Goal: Task Accomplishment & Management: Use online tool/utility

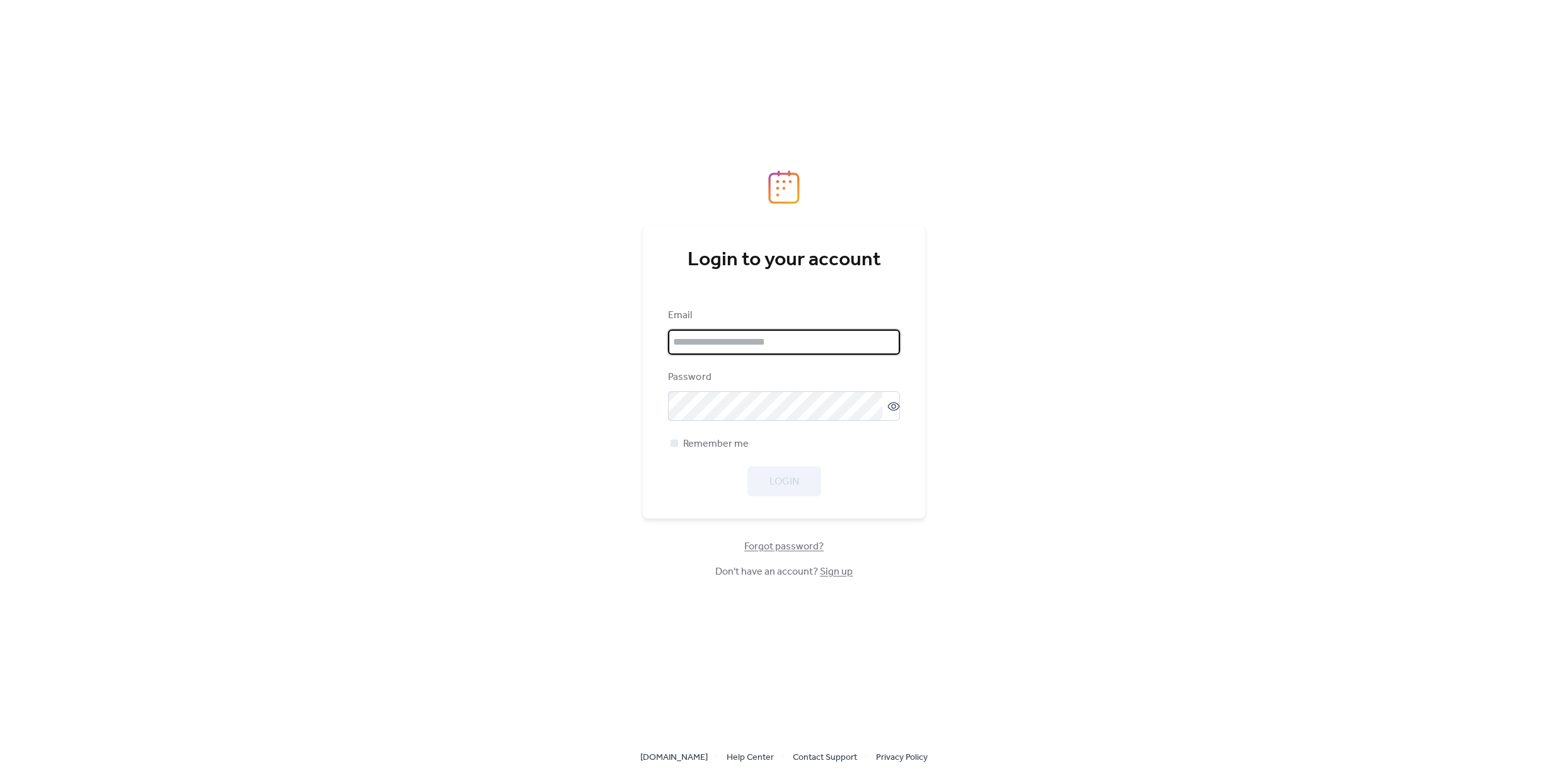
type input "**********"
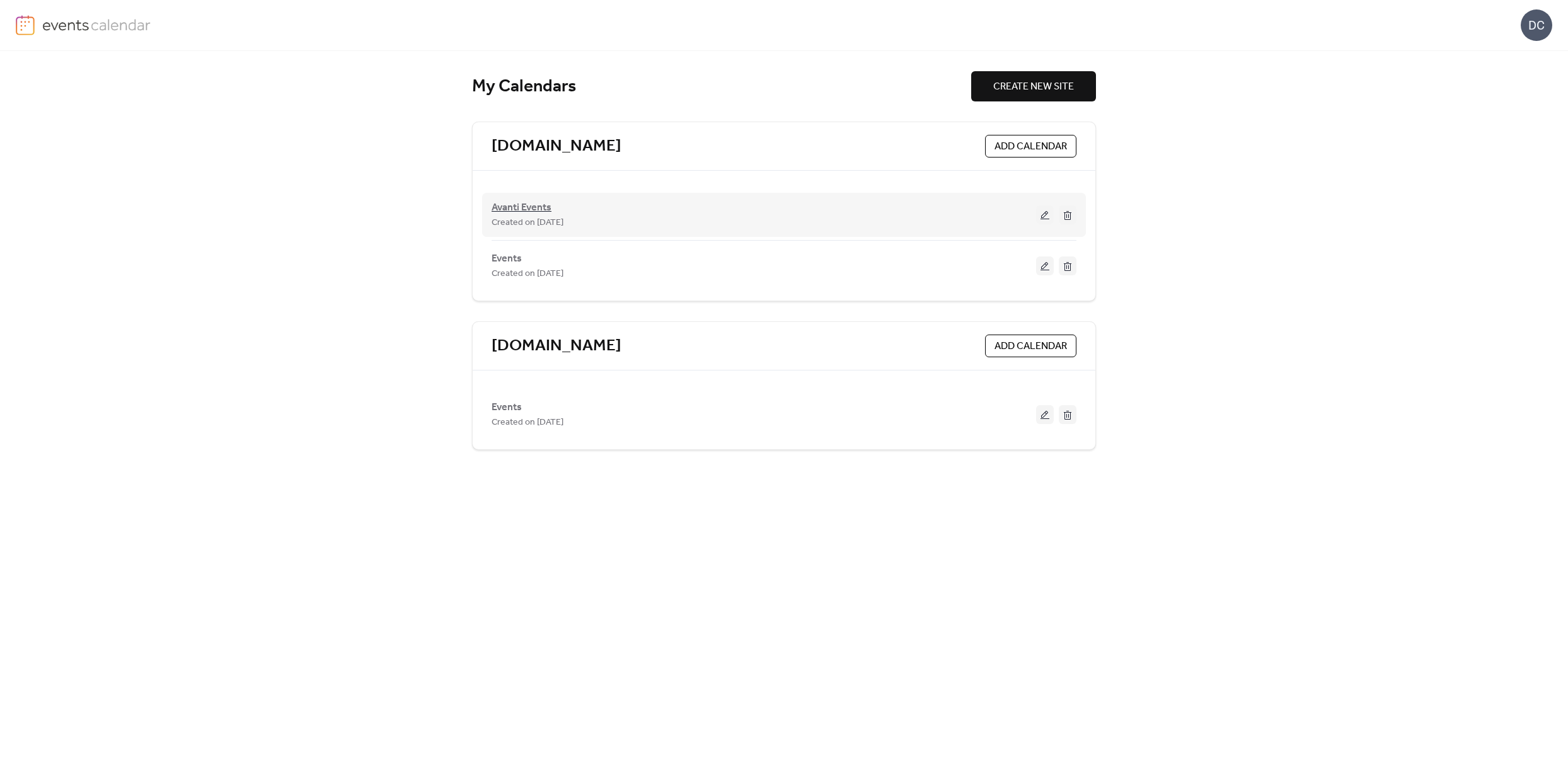
click at [531, 210] on span "Avanti Events" at bounding box center [521, 208] width 60 height 15
click at [541, 263] on div "Events Created on [DATE]" at bounding box center [764, 266] width 545 height 30
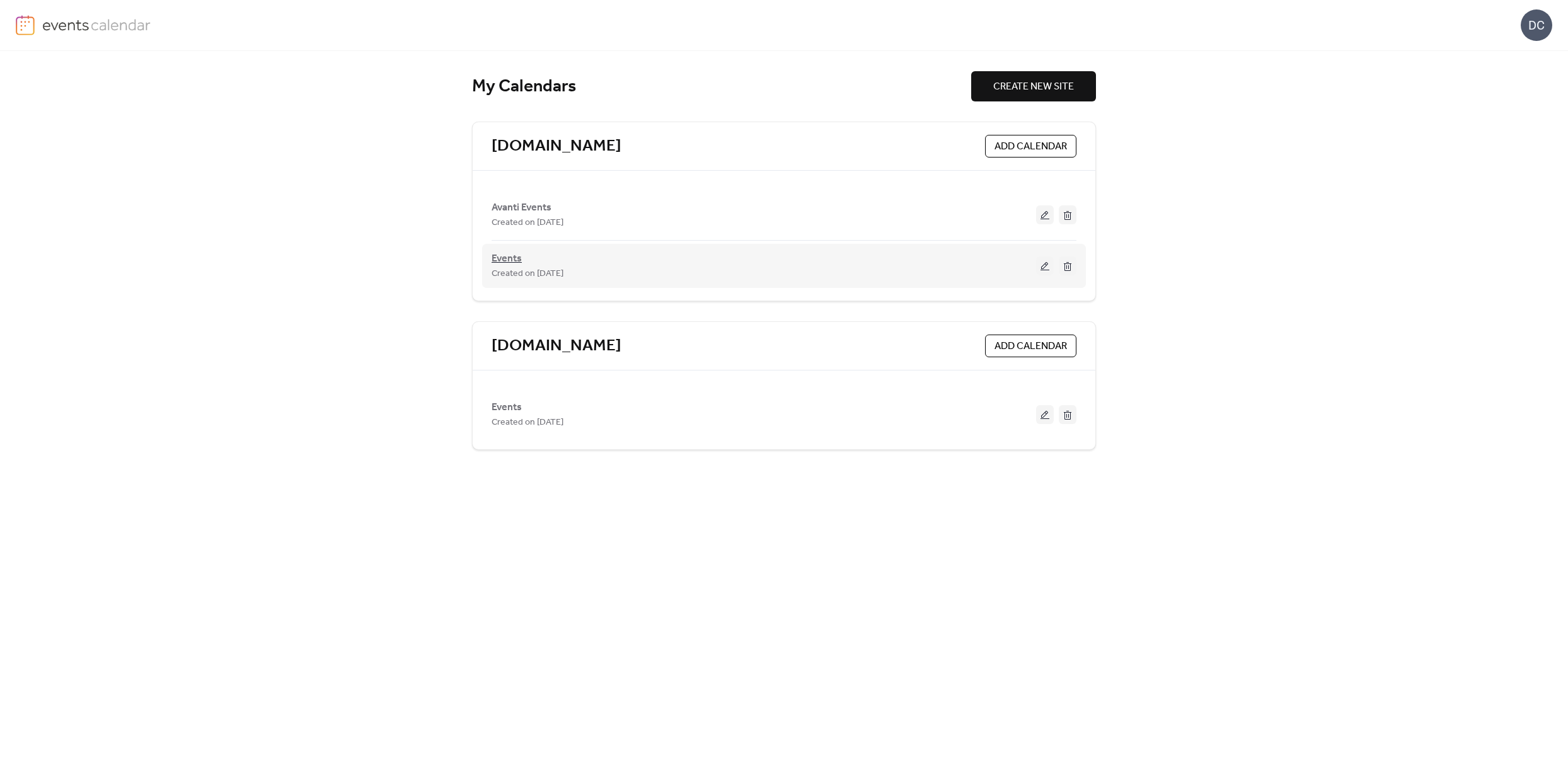
click at [505, 255] on span "Events" at bounding box center [506, 259] width 30 height 15
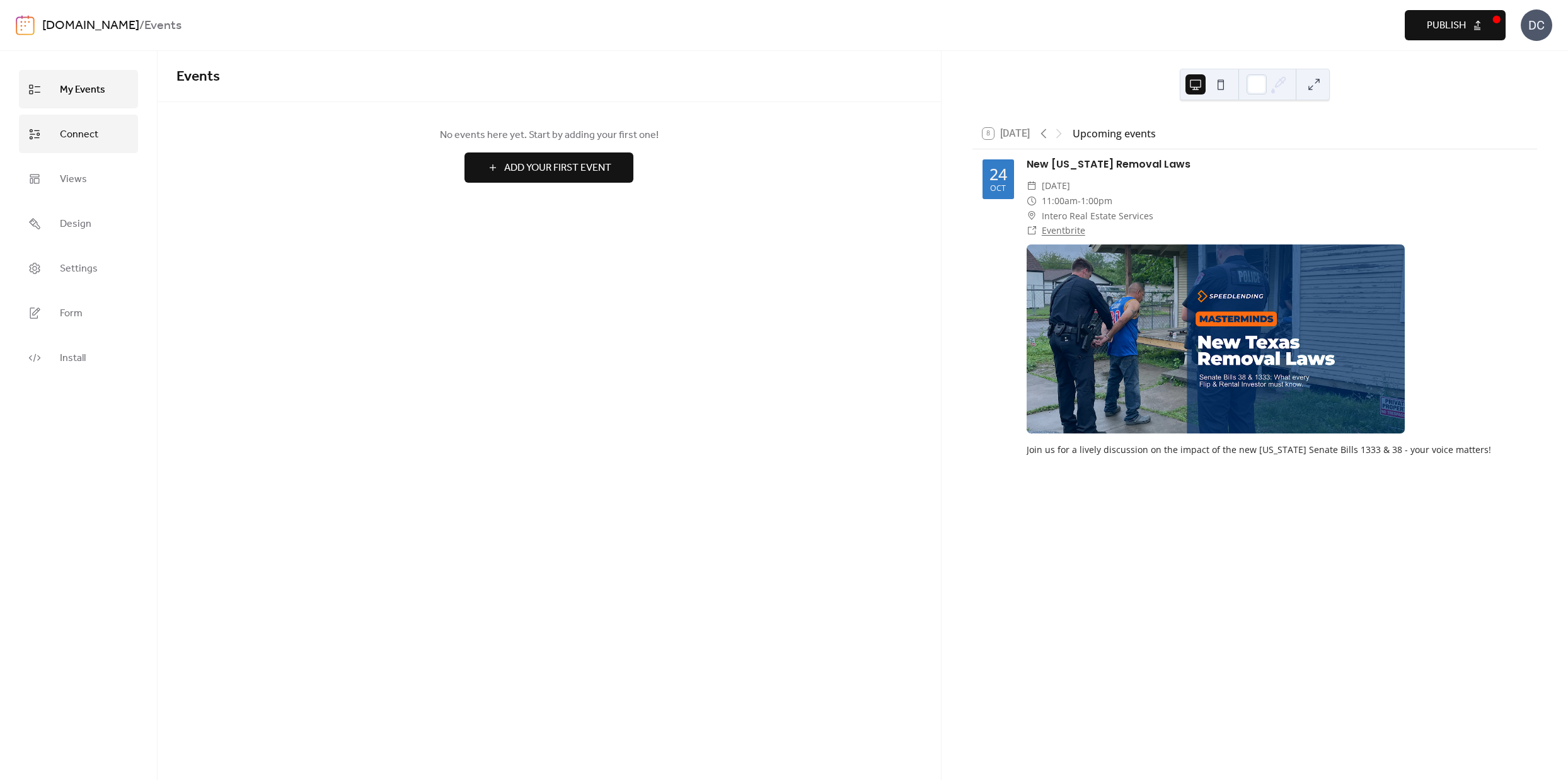
click at [70, 129] on span "Connect" at bounding box center [79, 135] width 39 height 20
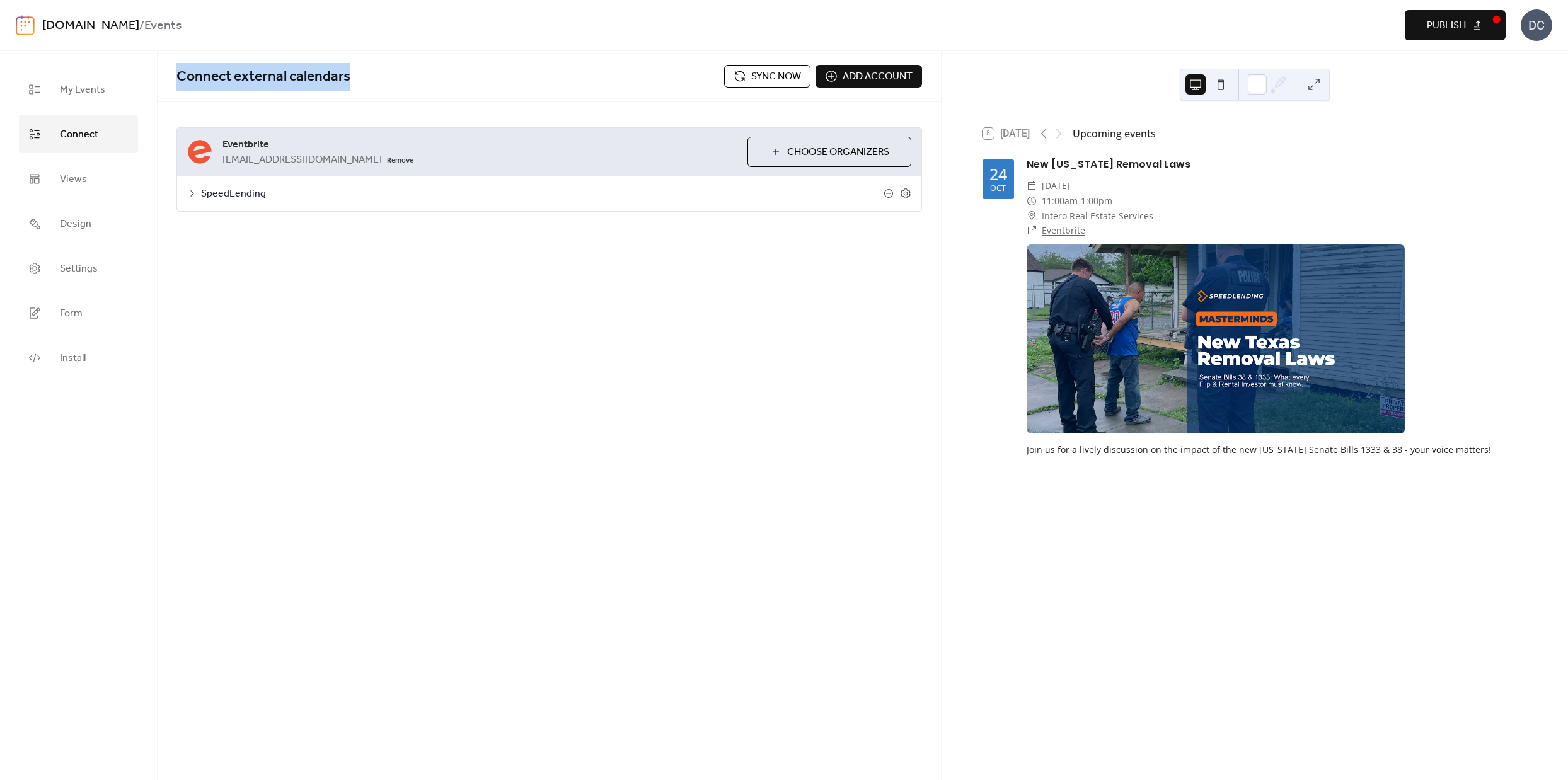
drag, startPoint x: 343, startPoint y: 74, endPoint x: 178, endPoint y: 76, distance: 165.0
click at [178, 76] on span "Connect external calendars" at bounding box center [450, 76] width 547 height 25
click at [197, 197] on div "SpeedLending" at bounding box center [549, 193] width 744 height 35
click at [908, 193] on icon at bounding box center [906, 193] width 11 height 11
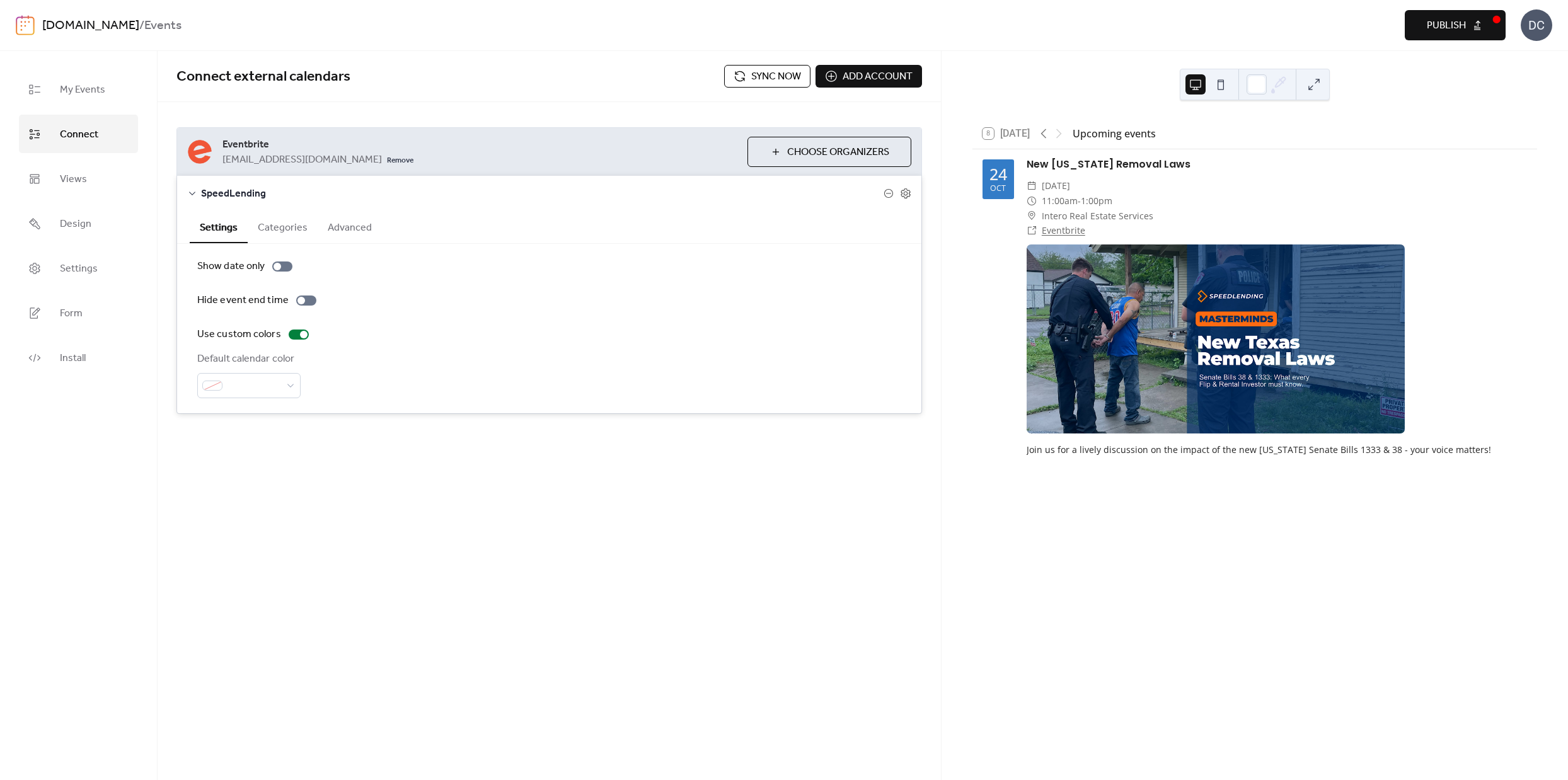
click at [287, 228] on button "Categories" at bounding box center [283, 226] width 70 height 31
click at [353, 228] on button "Advanced" at bounding box center [349, 226] width 64 height 31
click at [262, 360] on div at bounding box center [260, 356] width 7 height 7
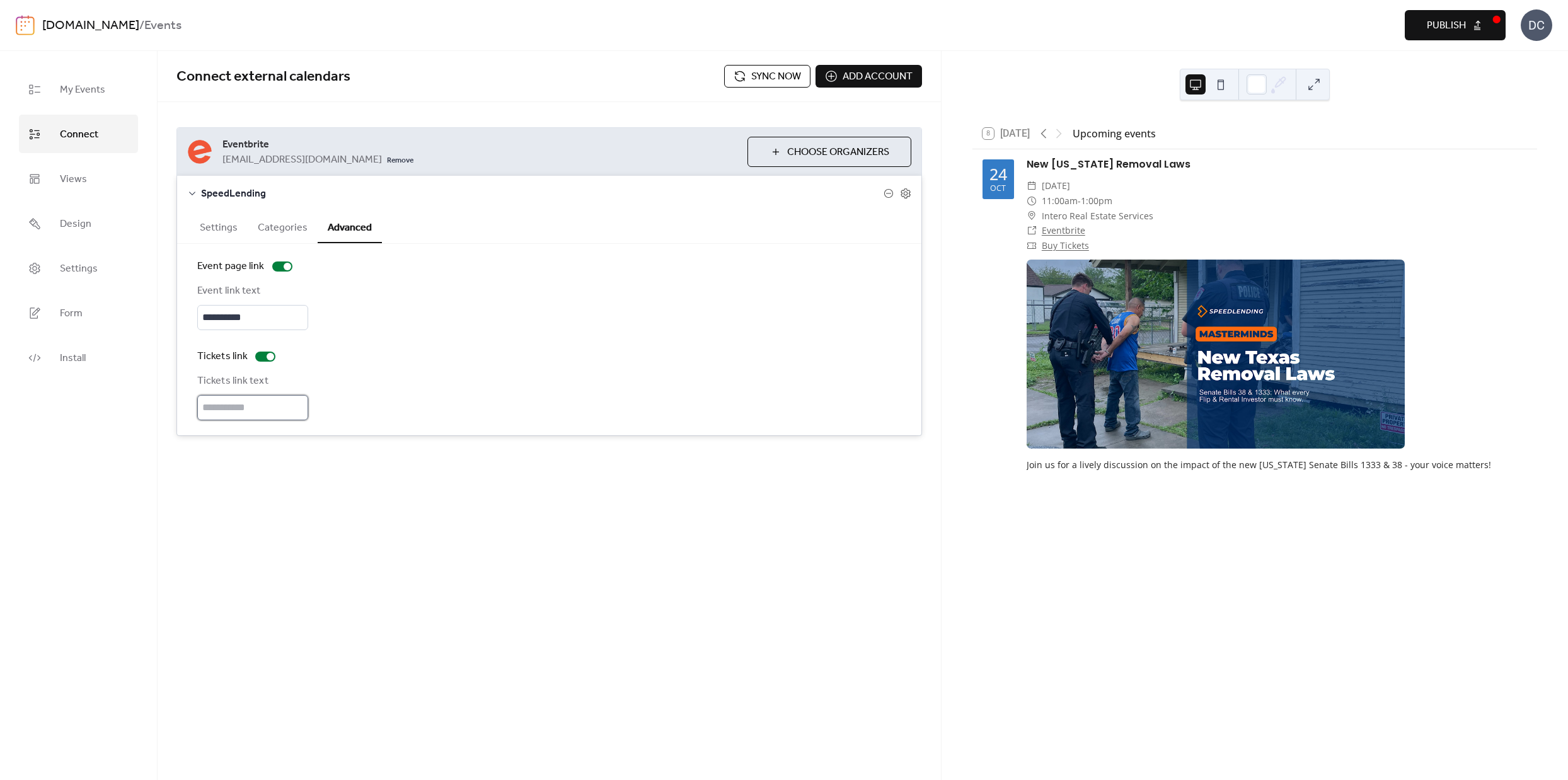
click at [232, 420] on input "text" at bounding box center [253, 408] width 111 height 25
click at [1056, 241] on link "Buy Tickets" at bounding box center [1065, 245] width 47 height 12
click at [271, 360] on div at bounding box center [270, 356] width 7 height 7
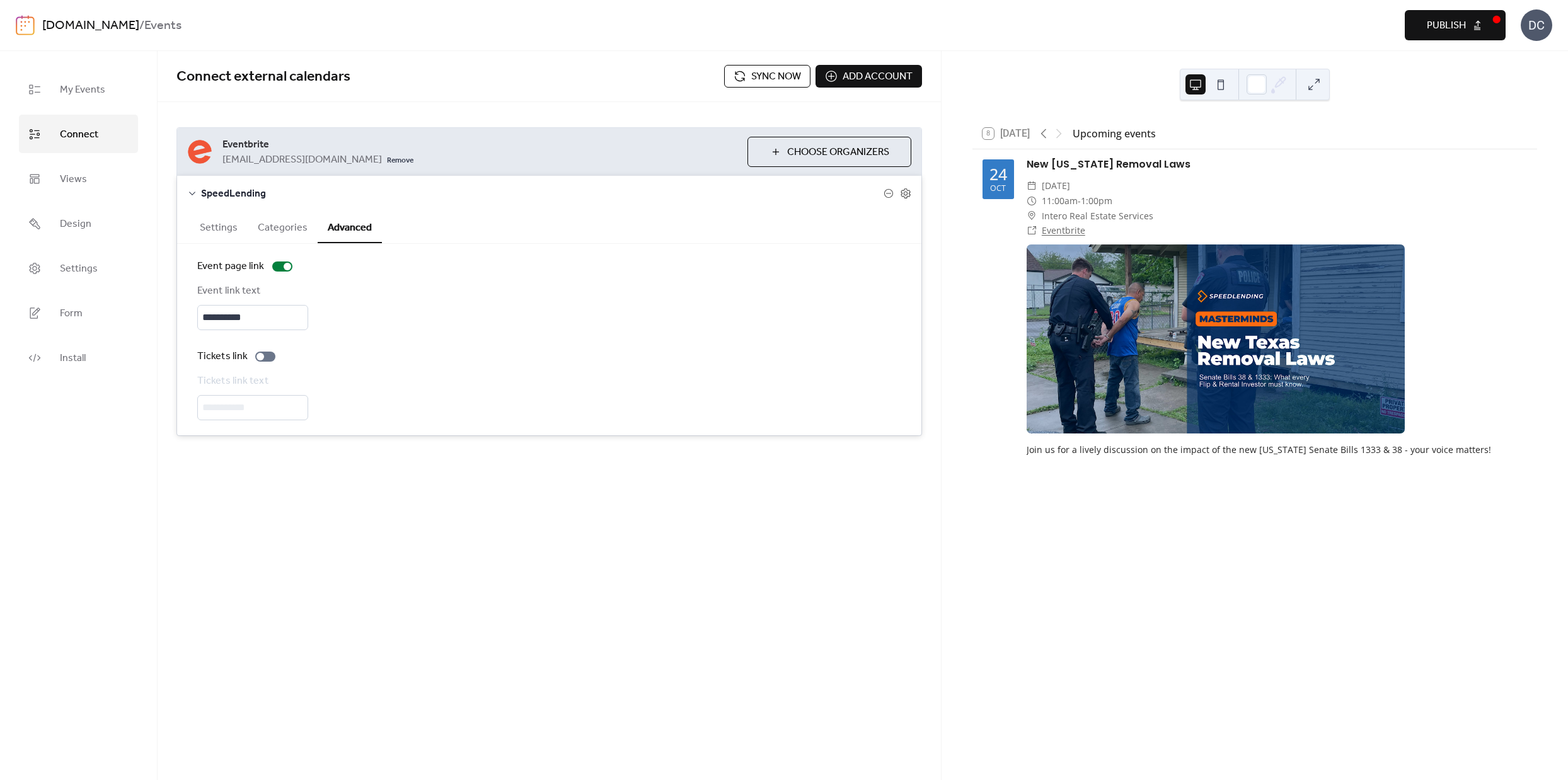
click at [289, 229] on button "Categories" at bounding box center [283, 226] width 70 height 31
click at [224, 229] on button "Settings" at bounding box center [219, 226] width 58 height 31
click at [372, 229] on button "Advanced" at bounding box center [349, 226] width 64 height 31
